Goal: Task Accomplishment & Management: Use online tool/utility

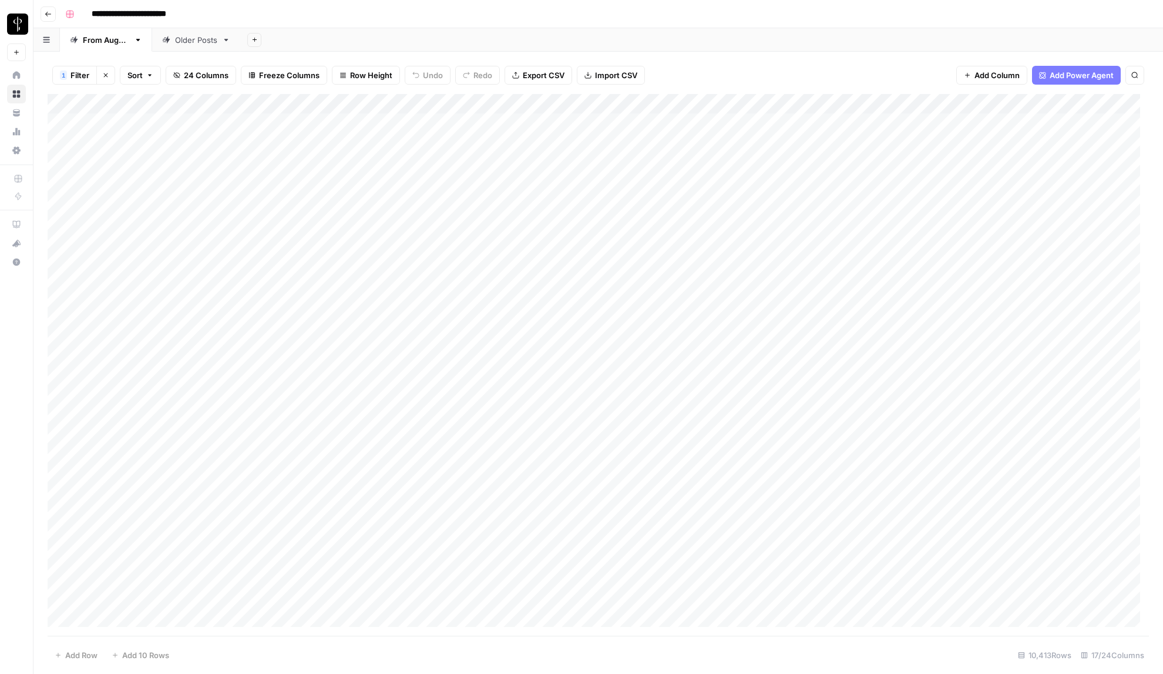
click at [79, 78] on span "Filter" at bounding box center [79, 75] width 19 height 12
type input "Is M2.0?"
click at [697, 11] on div "**********" at bounding box center [606, 14] width 1091 height 19
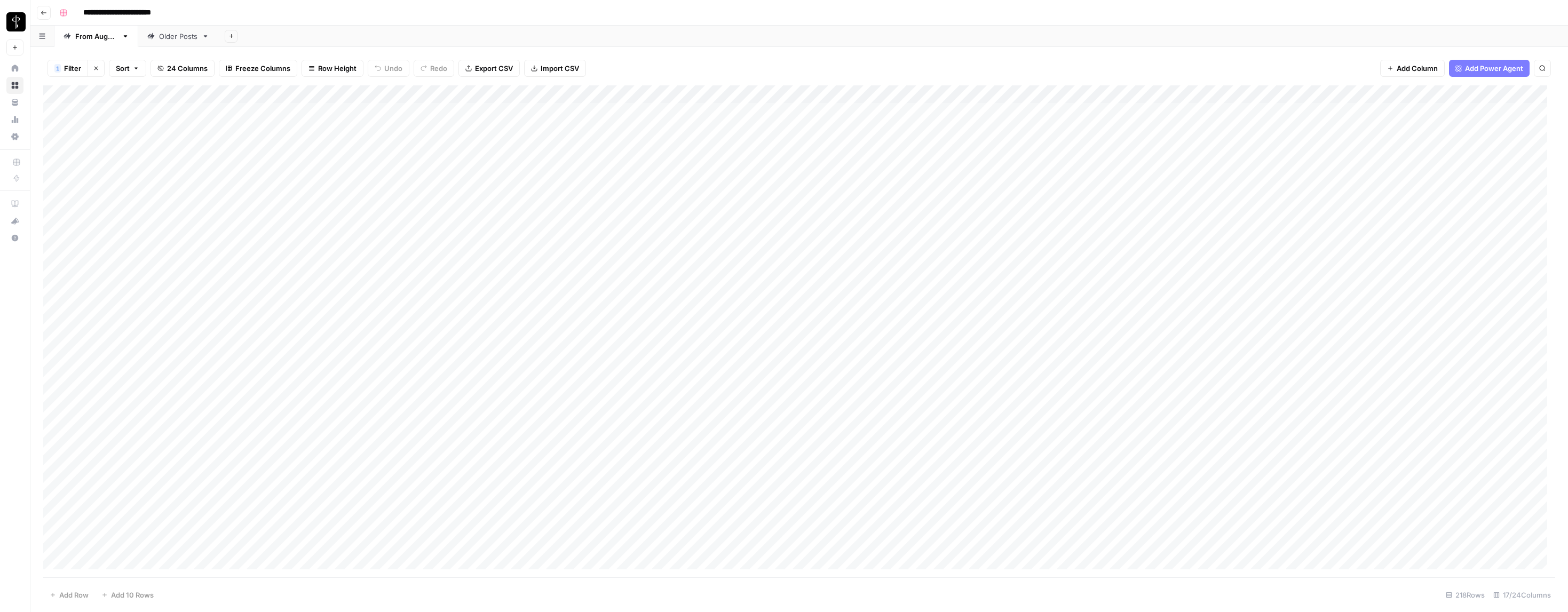
click at [68, 68] on span "Filter" at bounding box center [72, 68] width 17 height 11
click at [155, 143] on button "Add Filter" at bounding box center [306, 145] width 491 height 14
click at [148, 147] on input "text" at bounding box center [133, 149] width 129 height 11
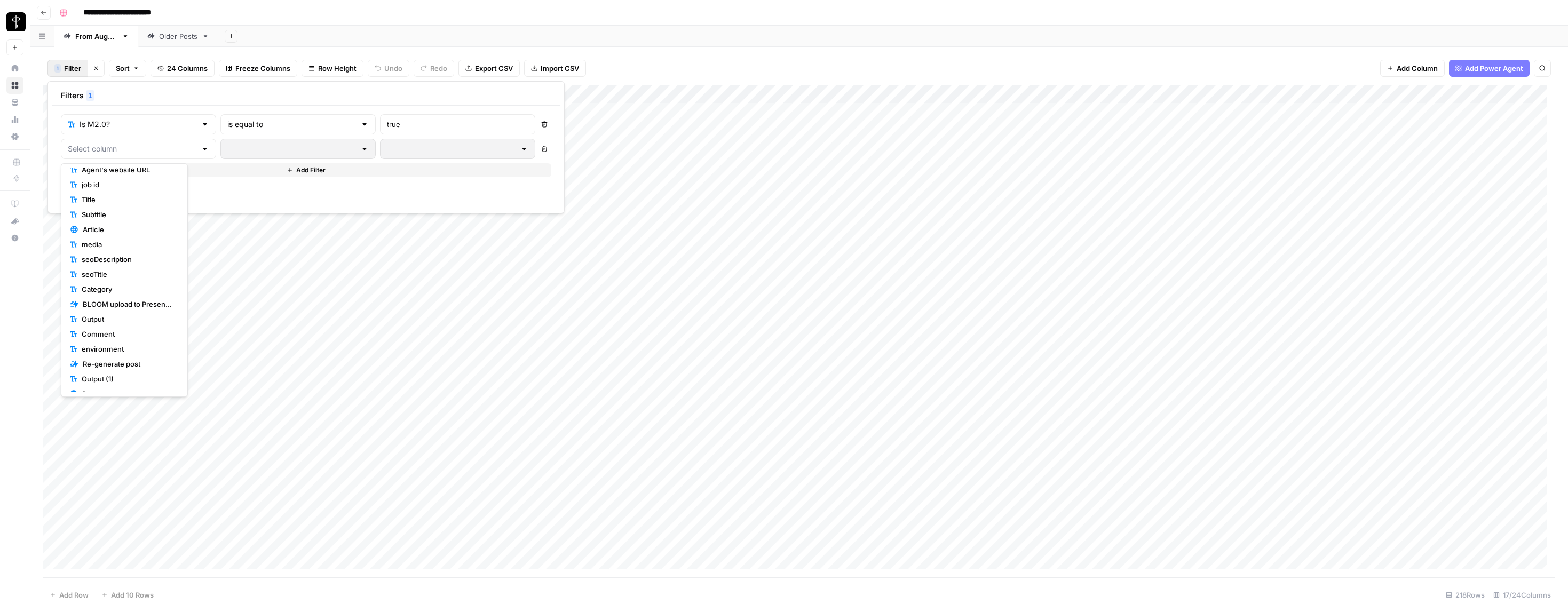
scroll to position [120, 0]
click at [94, 307] on span "Status" at bounding box center [128, 310] width 93 height 11
click at [261, 148] on input "text" at bounding box center [292, 149] width 129 height 11
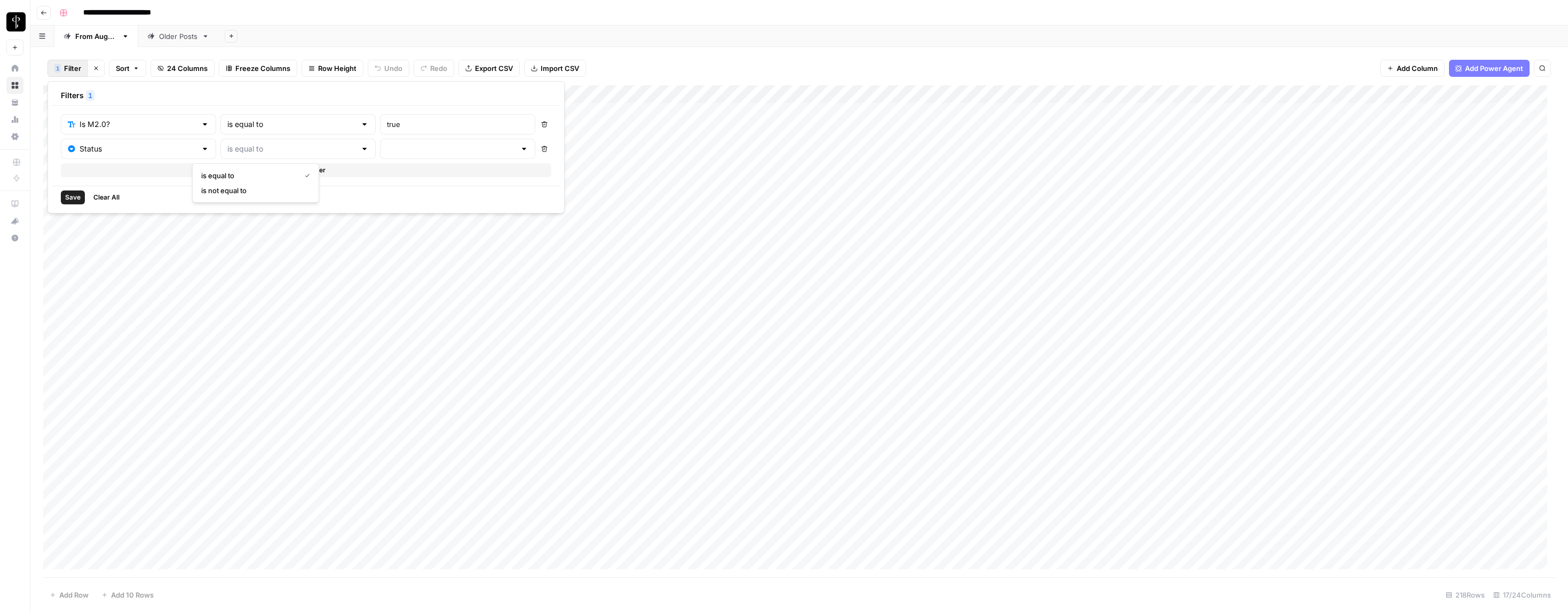
click at [259, 193] on span "is not equal to" at bounding box center [253, 191] width 104 height 11
type input "is not equal to"
click at [387, 151] on input "text" at bounding box center [452, 149] width 129 height 11
click at [367, 179] on span "Posted" at bounding box center [391, 175] width 92 height 11
type input "Posted"
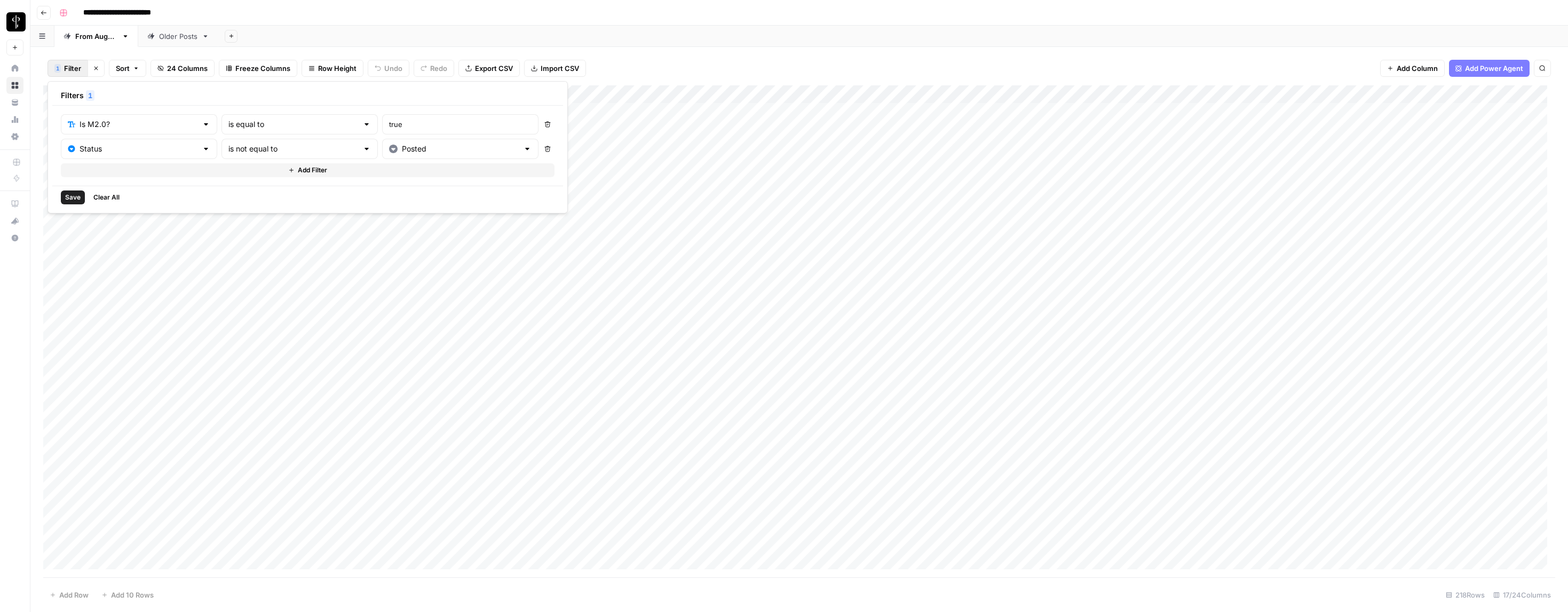
click at [73, 196] on span "Save" at bounding box center [73, 197] width 15 height 10
click at [72, 65] on span "Filter" at bounding box center [72, 68] width 17 height 11
click at [72, 200] on span "Save" at bounding box center [73, 197] width 15 height 10
click at [66, 71] on span "Filter" at bounding box center [72, 68] width 17 height 11
click at [124, 169] on button "Add Filter" at bounding box center [307, 170] width 493 height 14
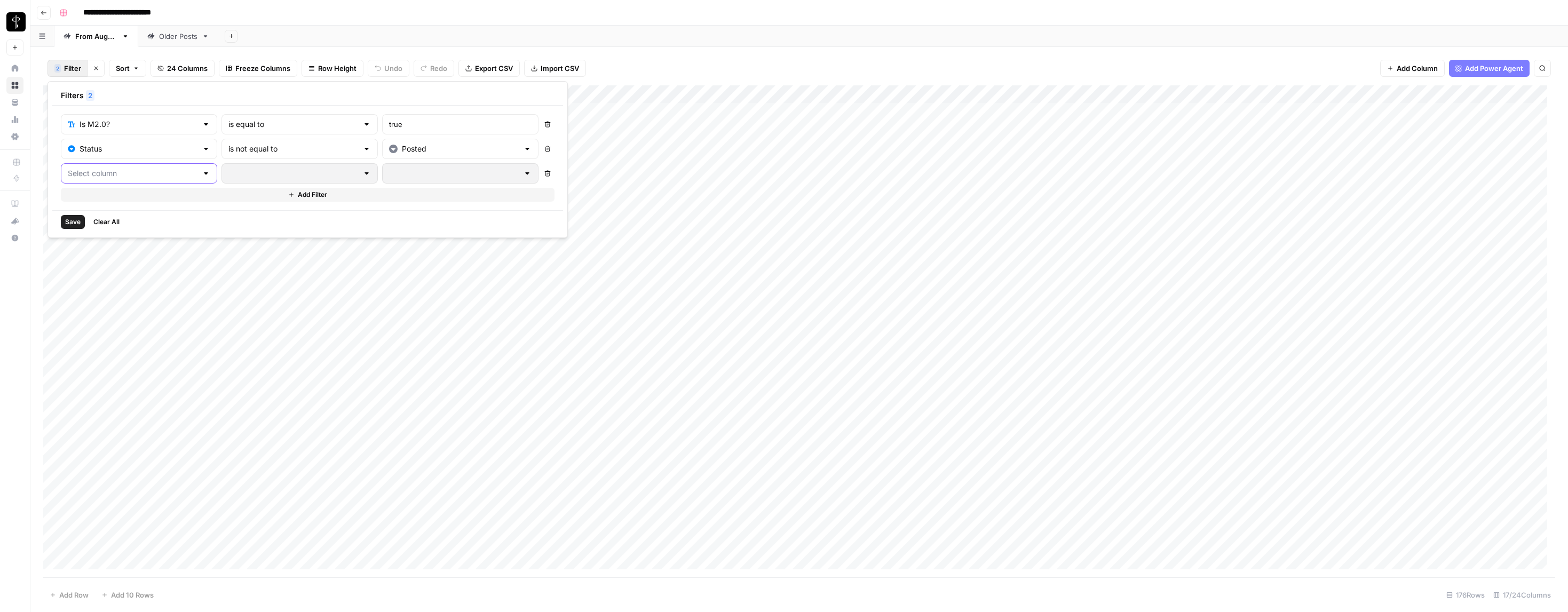
click at [121, 173] on input "text" at bounding box center [133, 173] width 130 height 11
click at [105, 337] on span "Status" at bounding box center [128, 334] width 94 height 11
click at [228, 170] on input "text" at bounding box center [293, 173] width 130 height 11
click at [228, 221] on button "is not equal to" at bounding box center [257, 214] width 118 height 15
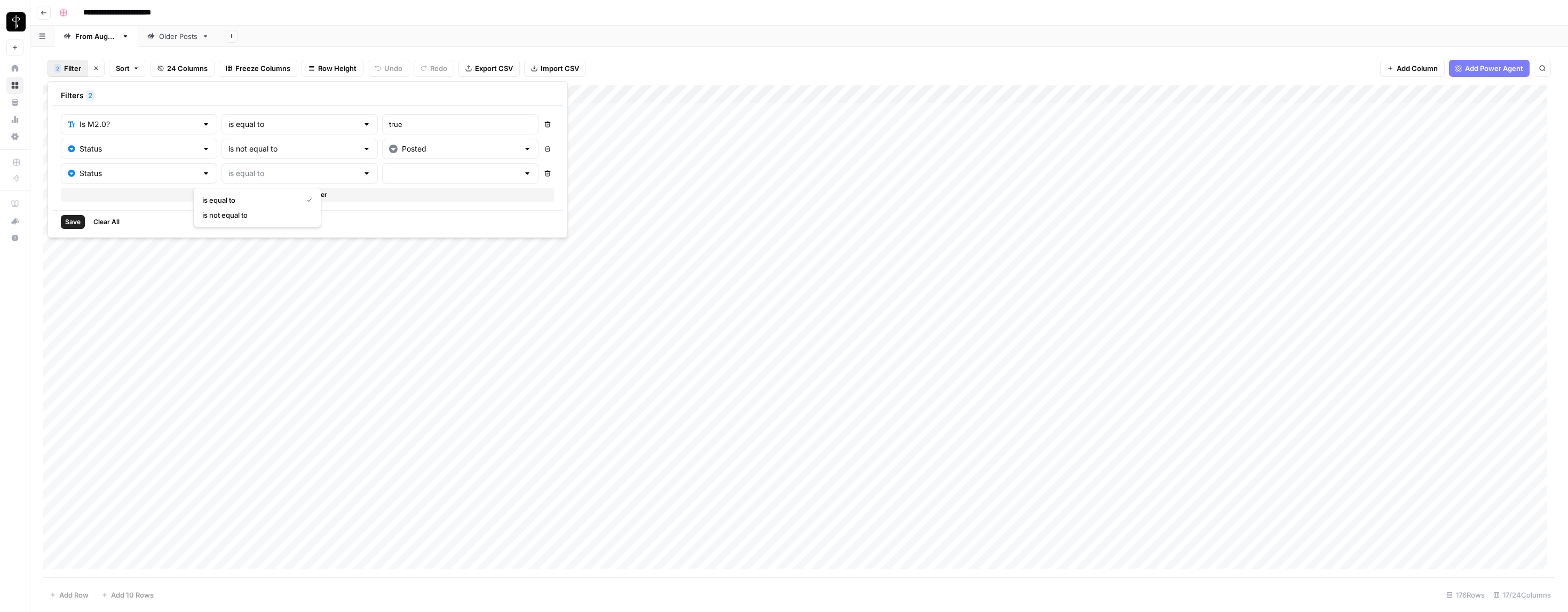
type input "is not equal to"
click at [389, 173] on input "text" at bounding box center [453, 173] width 130 height 11
click at [362, 232] on span "Do Not Post" at bounding box center [393, 230] width 93 height 11
type input "Do Not Post"
click at [67, 221] on span "Save" at bounding box center [73, 222] width 15 height 10
